Goal: Information Seeking & Learning: Learn about a topic

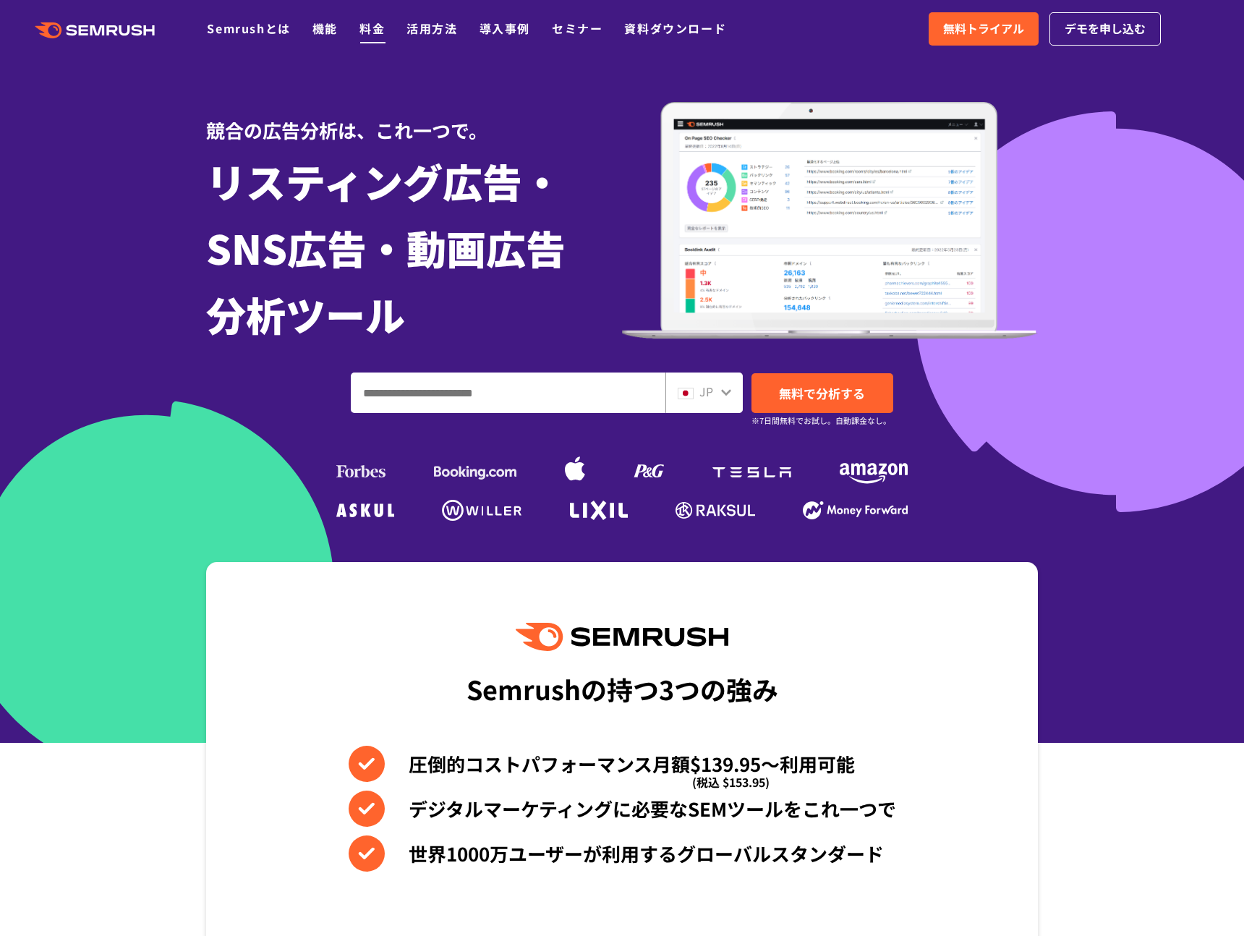
click at [371, 33] on link "料金" at bounding box center [371, 28] width 25 height 17
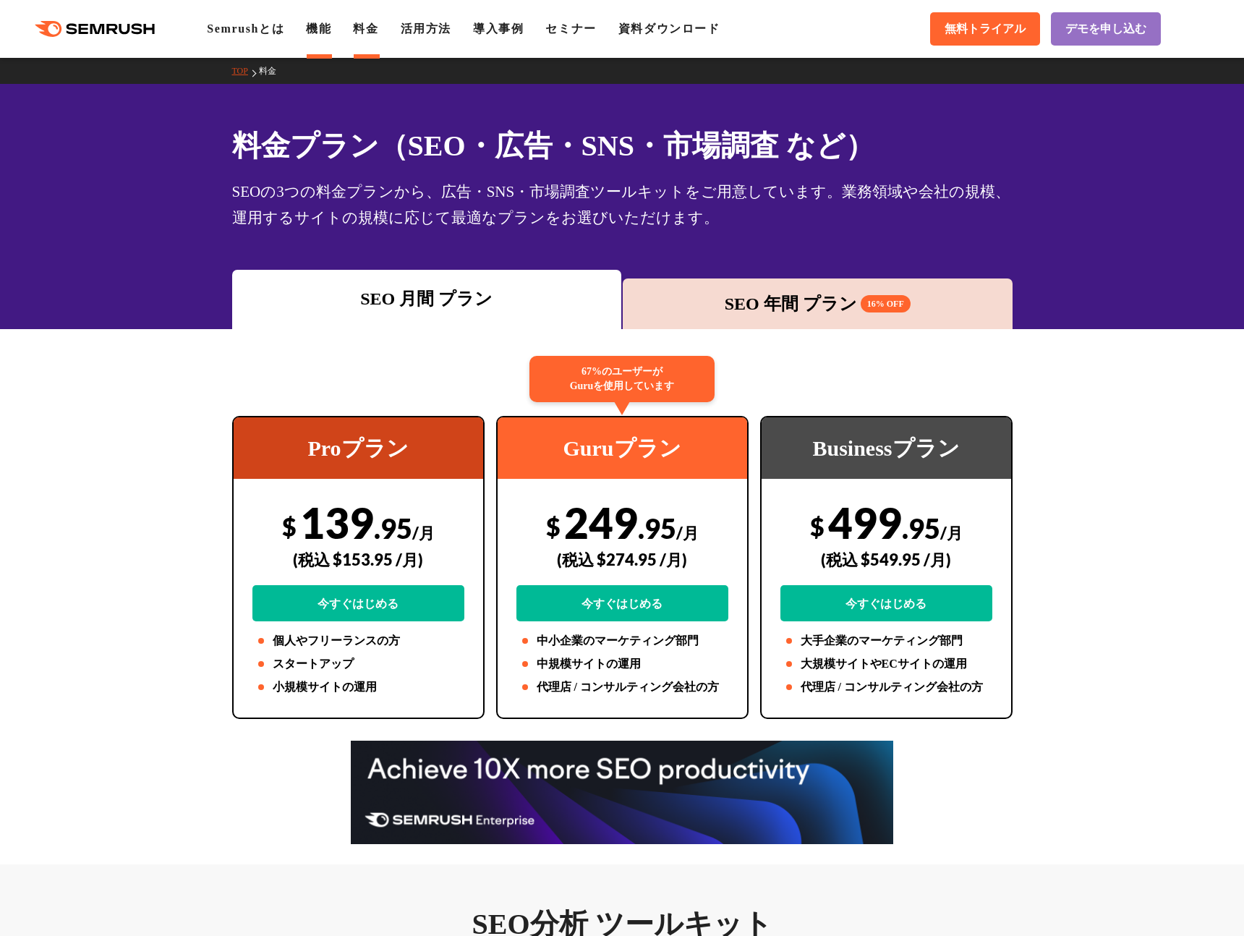
click at [331, 31] on link "機能" at bounding box center [318, 28] width 25 height 12
